Goal: Task Accomplishment & Management: Use online tool/utility

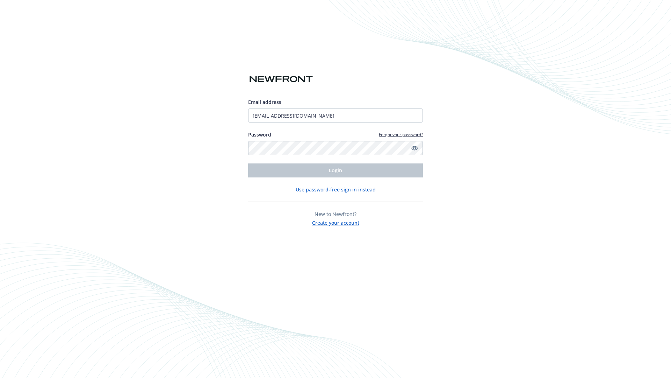
type input "[EMAIL_ADDRESS][DOMAIN_NAME]"
click at [336, 170] on span "Login" at bounding box center [335, 170] width 13 height 7
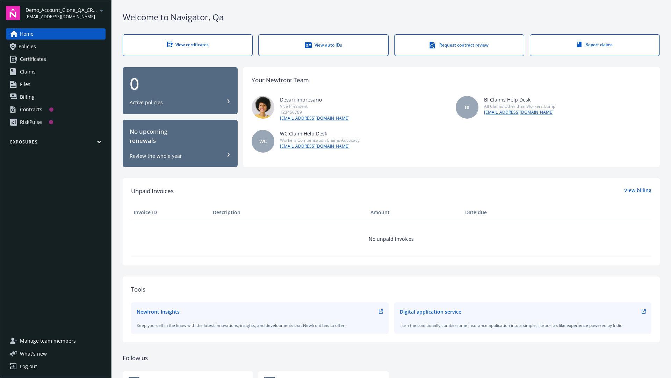
click at [65, 13] on span "Demo_Account_Clone_QA_CR_Tests_Prospect" at bounding box center [62, 9] width 72 height 7
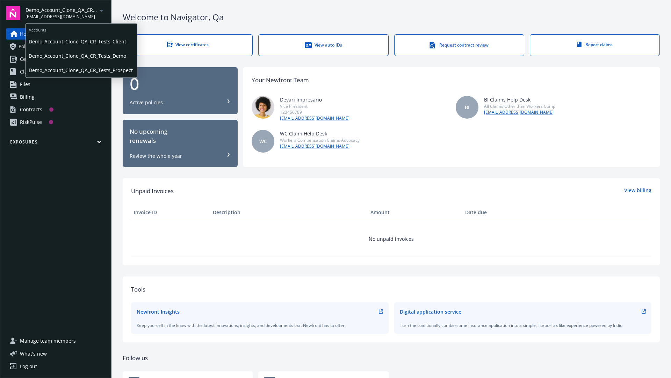
click at [81, 42] on span "Demo_Account_Clone_QA_CR_Tests_Client" at bounding box center [82, 41] width 106 height 14
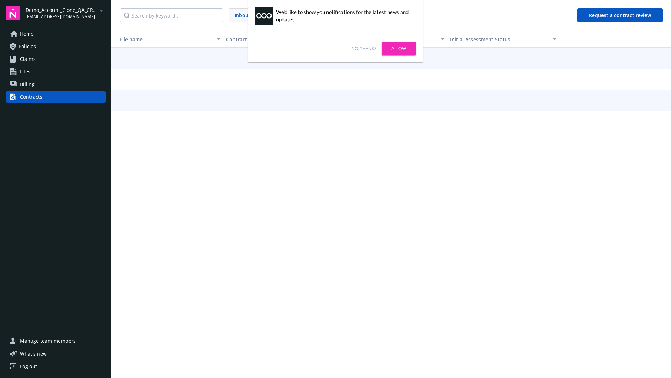
click at [364, 49] on link "No, thanks" at bounding box center [364, 48] width 25 height 6
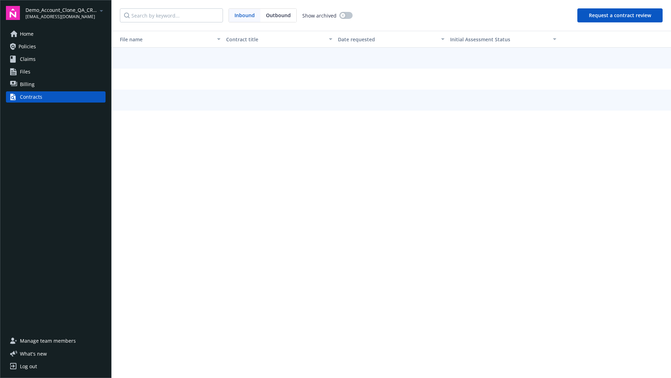
click at [620, 15] on button "Request a contract review" at bounding box center [619, 15] width 85 height 14
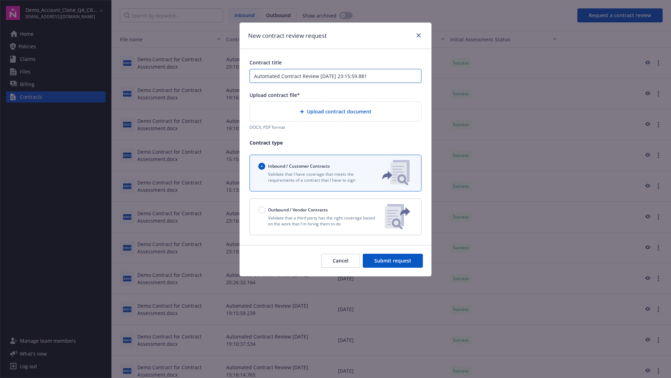
type input "Automated Contract Review 09-17-2025 23:15:59.881"
click at [336, 216] on p "Validate that a third party has the right coverage based on the work that I'm h…" at bounding box center [318, 221] width 121 height 12
radio input "false"
radio input "true"
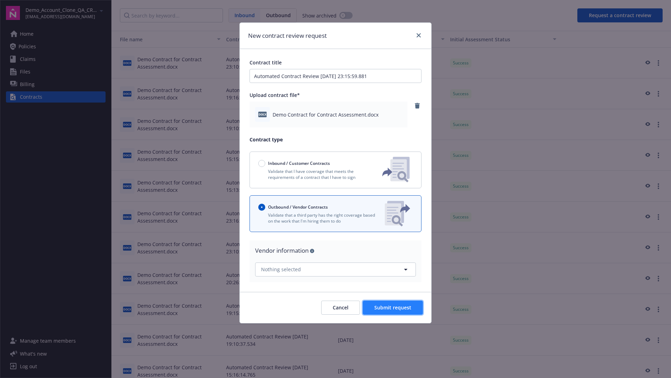
click at [393, 307] on span "Submit request" at bounding box center [392, 307] width 37 height 7
